Goal: Transaction & Acquisition: Book appointment/travel/reservation

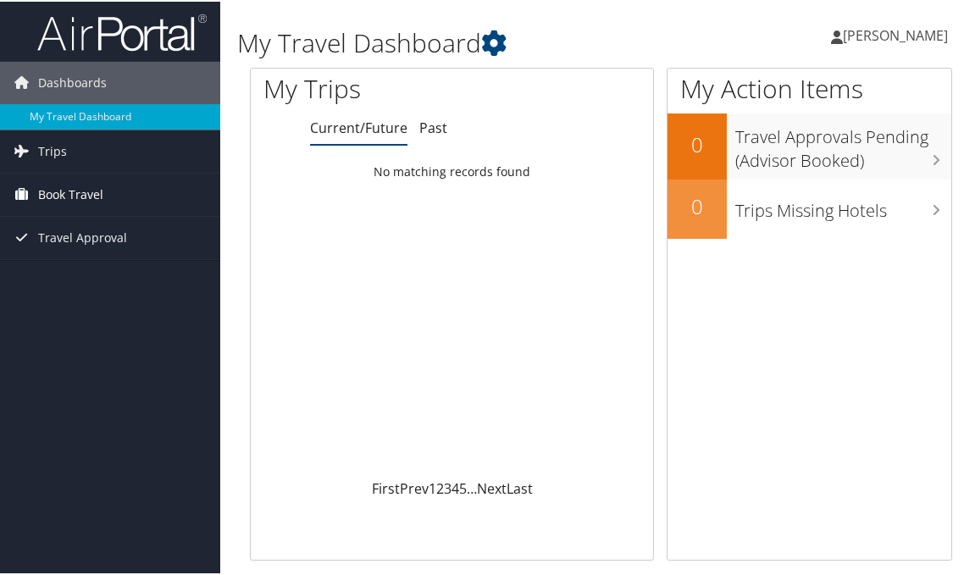
click at [45, 191] on span "Book Travel" at bounding box center [70, 193] width 65 height 42
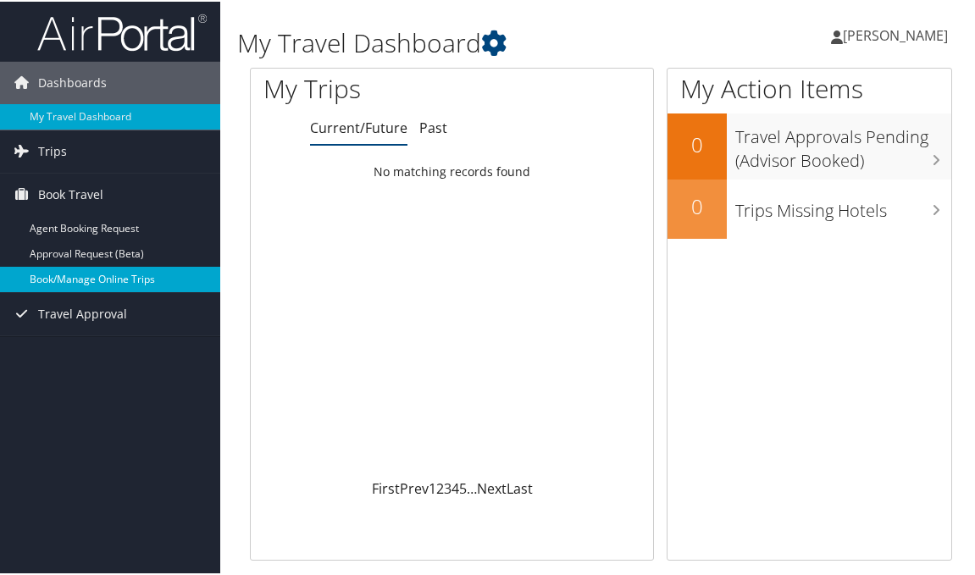
click at [84, 274] on link "Book/Manage Online Trips" at bounding box center [110, 277] width 220 height 25
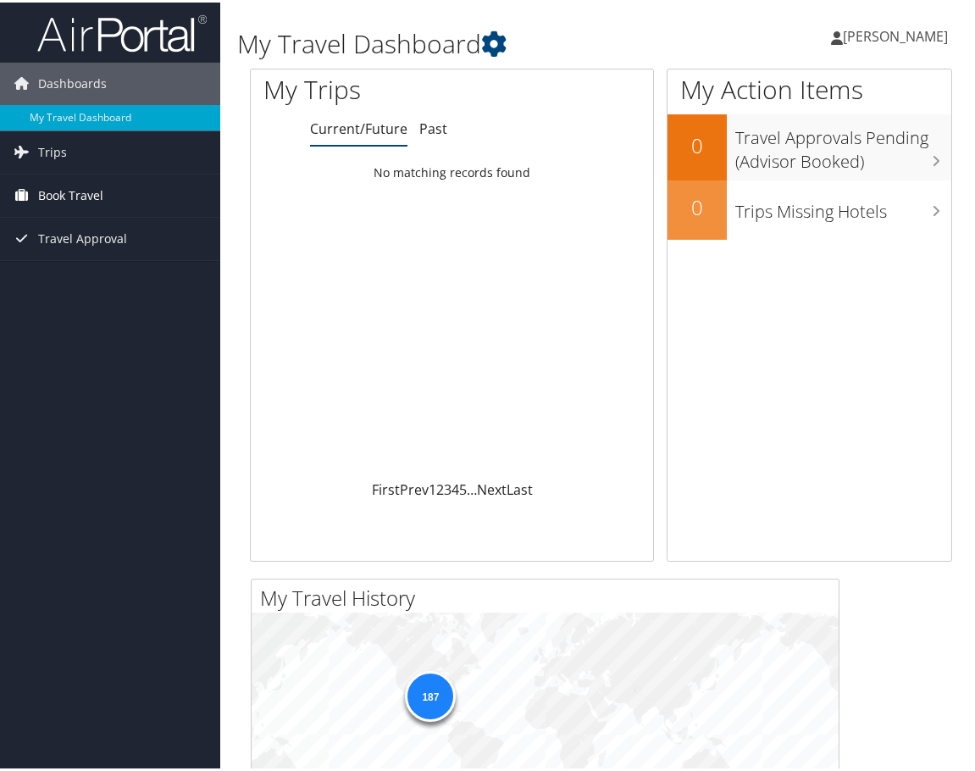
click at [91, 212] on span "Book Travel" at bounding box center [70, 193] width 65 height 42
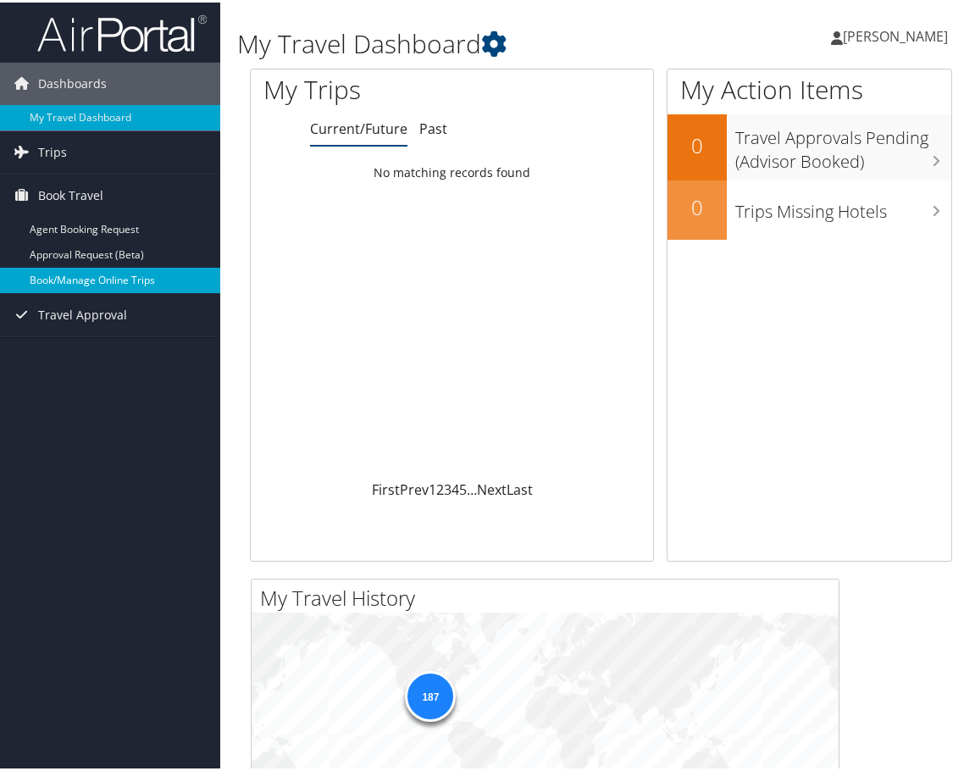
click at [87, 272] on link "Book/Manage Online Trips" at bounding box center [110, 277] width 220 height 25
